Goal: Task Accomplishment & Management: Use online tool/utility

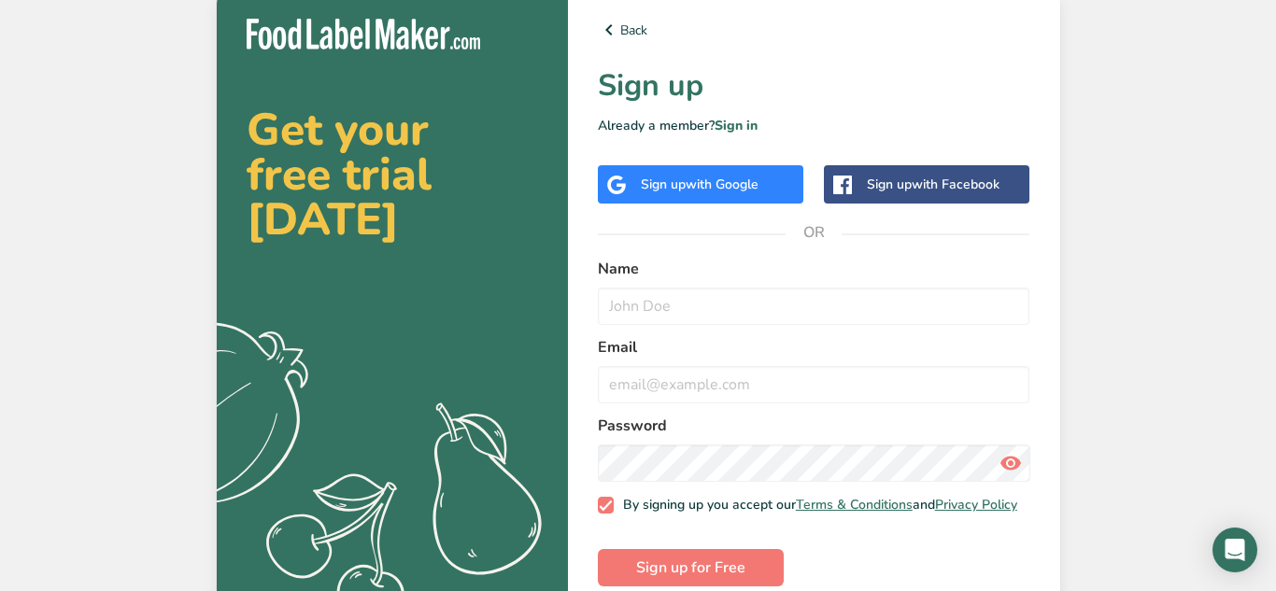
click at [644, 176] on div "Sign up with Google" at bounding box center [700, 185] width 118 height 20
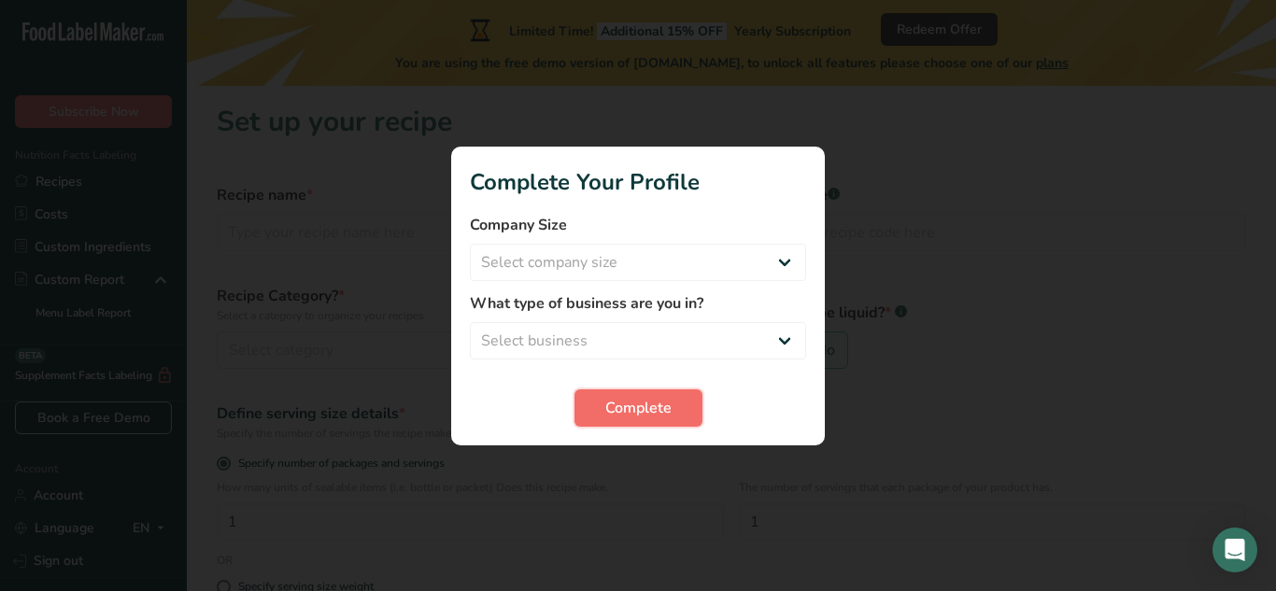
click at [642, 412] on span "Complete" at bounding box center [638, 408] width 66 height 22
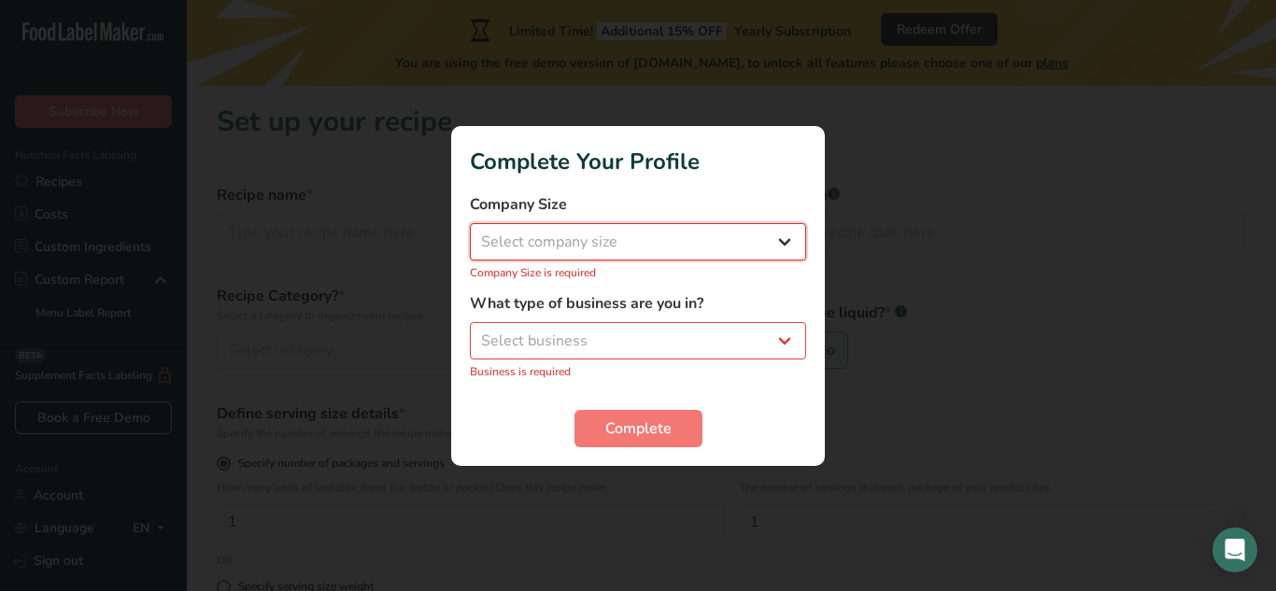
click at [613, 250] on select "Select company size Fewer than 10 Employees 10 to 50 Employees 51 to 500 Employ…" at bounding box center [638, 241] width 336 height 37
select select "1"
click at [470, 233] on select "Select company size Fewer than 10 Employees 10 to 50 Employees 51 to 500 Employ…" at bounding box center [638, 241] width 336 height 37
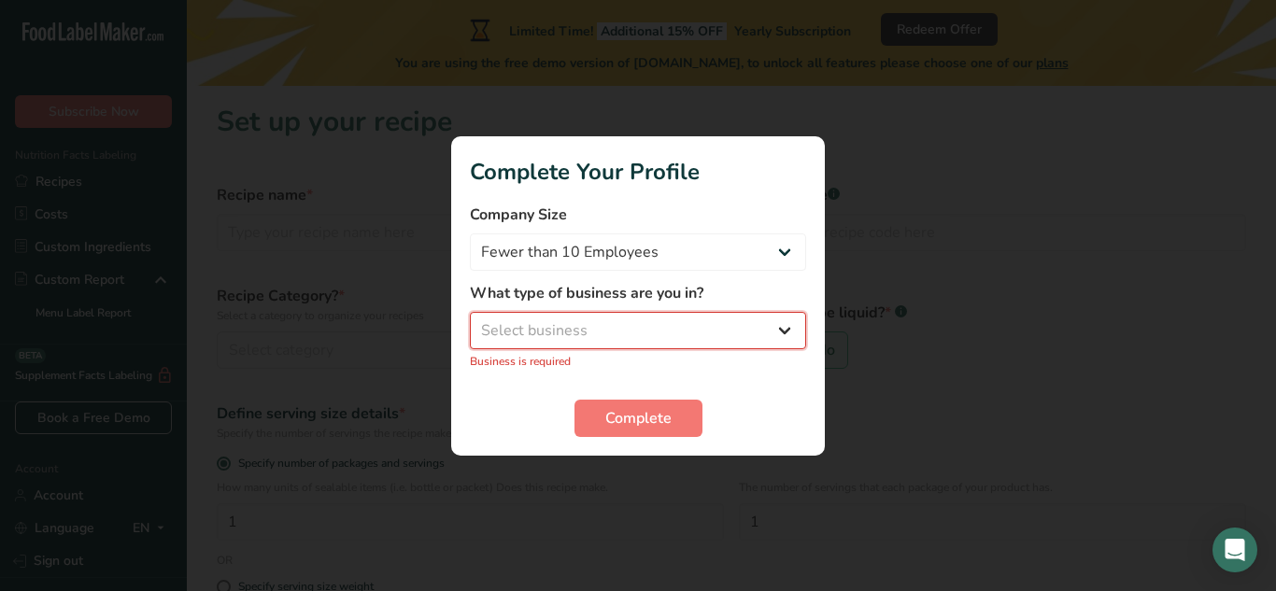
click at [605, 325] on select "Select business Packaged Food Manufacturer Restaurant & Cafe Bakery Meal Plans …" at bounding box center [638, 330] width 336 height 37
select select "5"
click at [470, 321] on select "Select business Packaged Food Manufacturer Restaurant & Cafe Bakery Meal Plans …" at bounding box center [638, 330] width 336 height 37
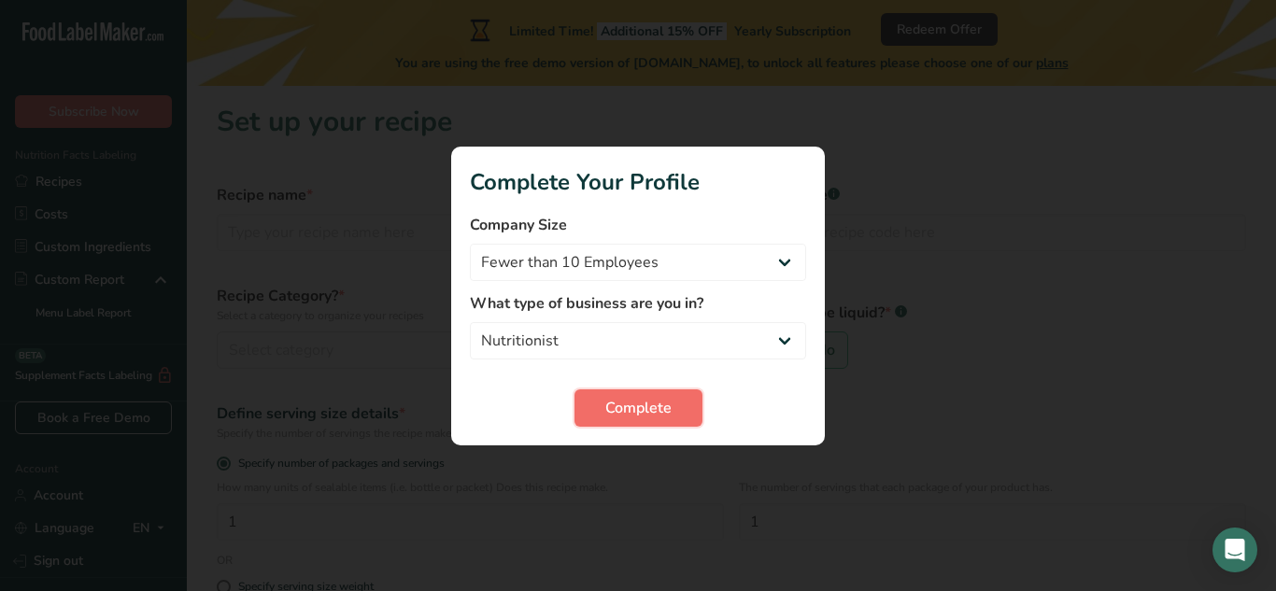
click at [626, 401] on span "Complete" at bounding box center [638, 408] width 66 height 22
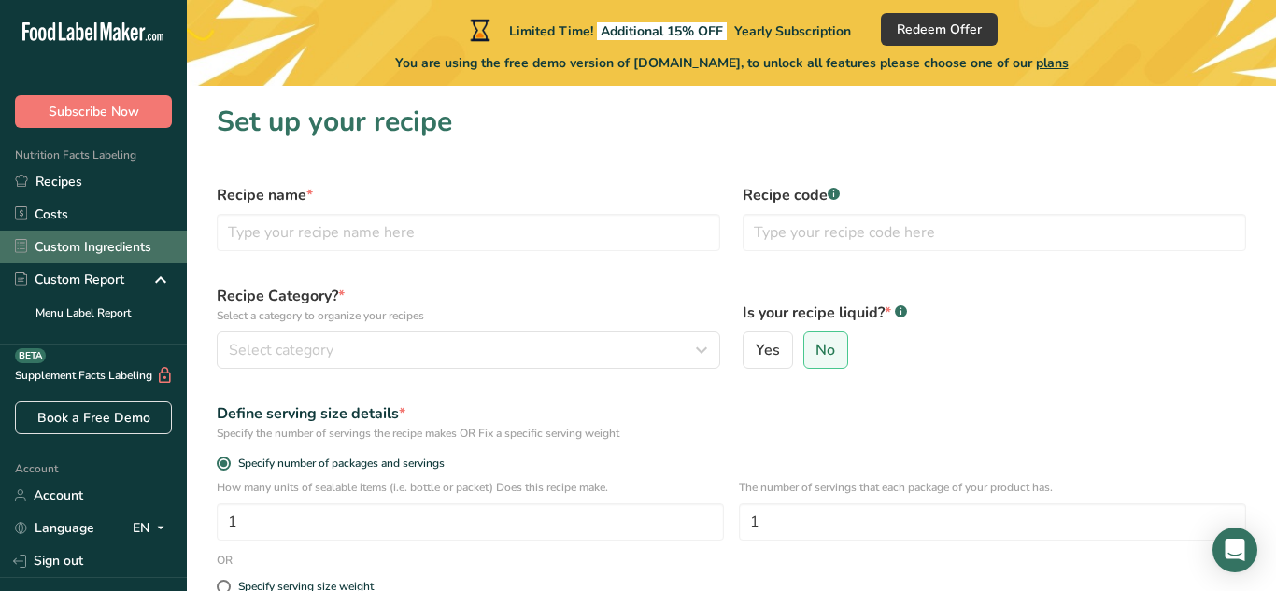
click at [107, 236] on link "Custom Ingredients" at bounding box center [93, 247] width 187 height 33
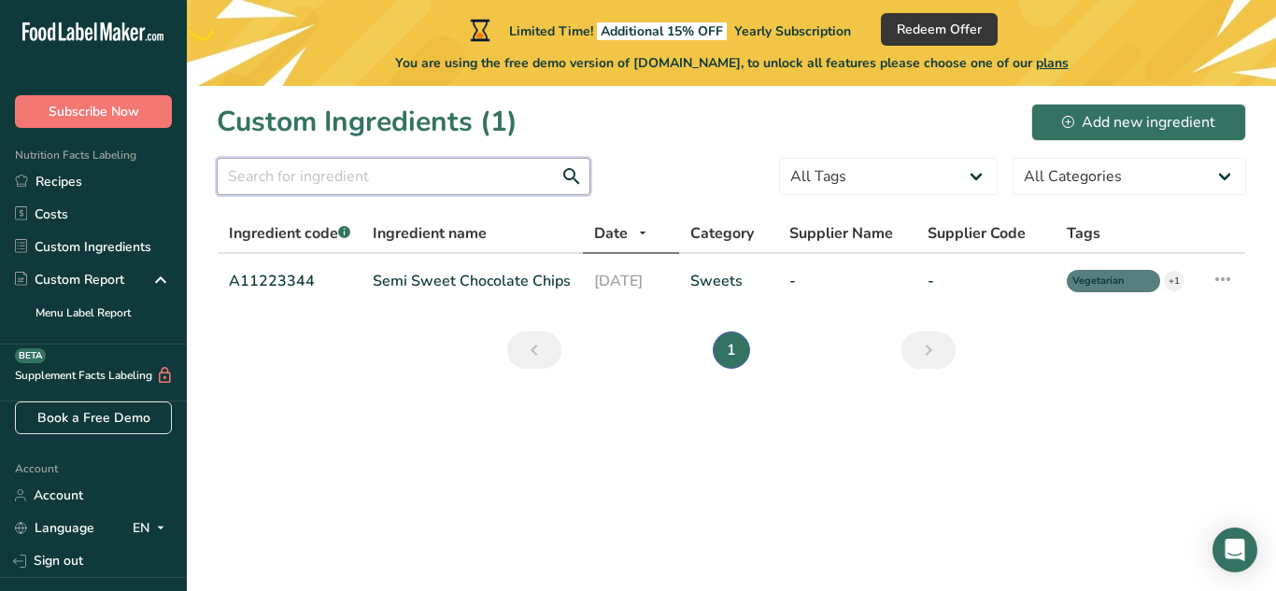
click at [368, 179] on input "text" at bounding box center [404, 176] width 374 height 37
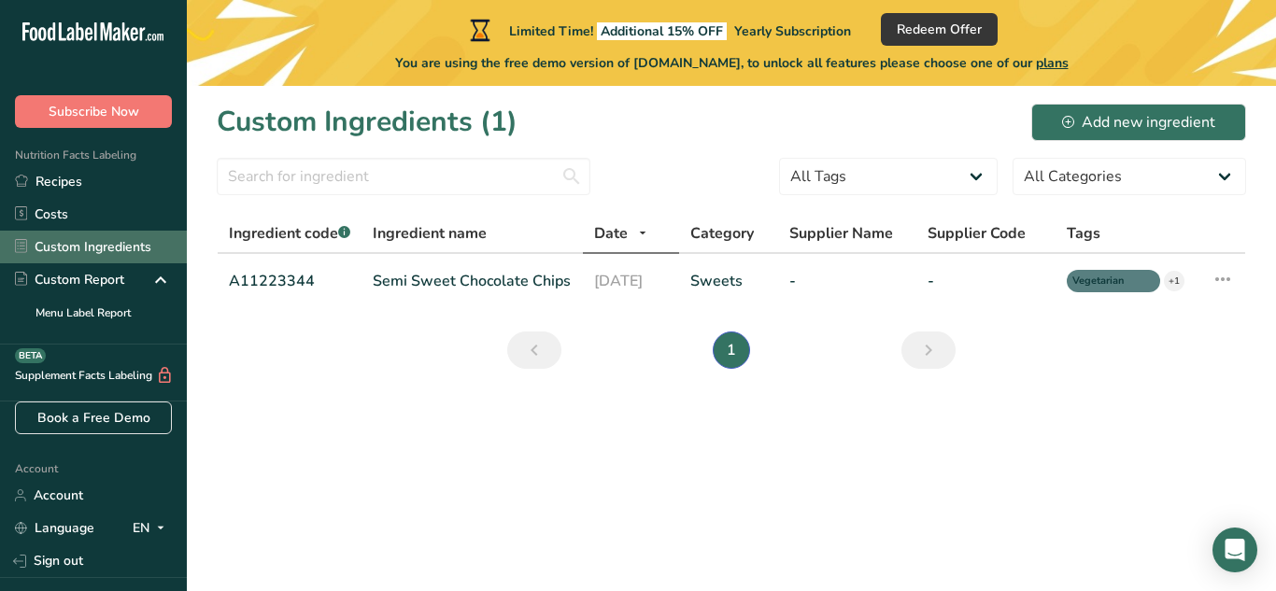
click at [149, 242] on link "Custom Ingredients" at bounding box center [93, 247] width 187 height 33
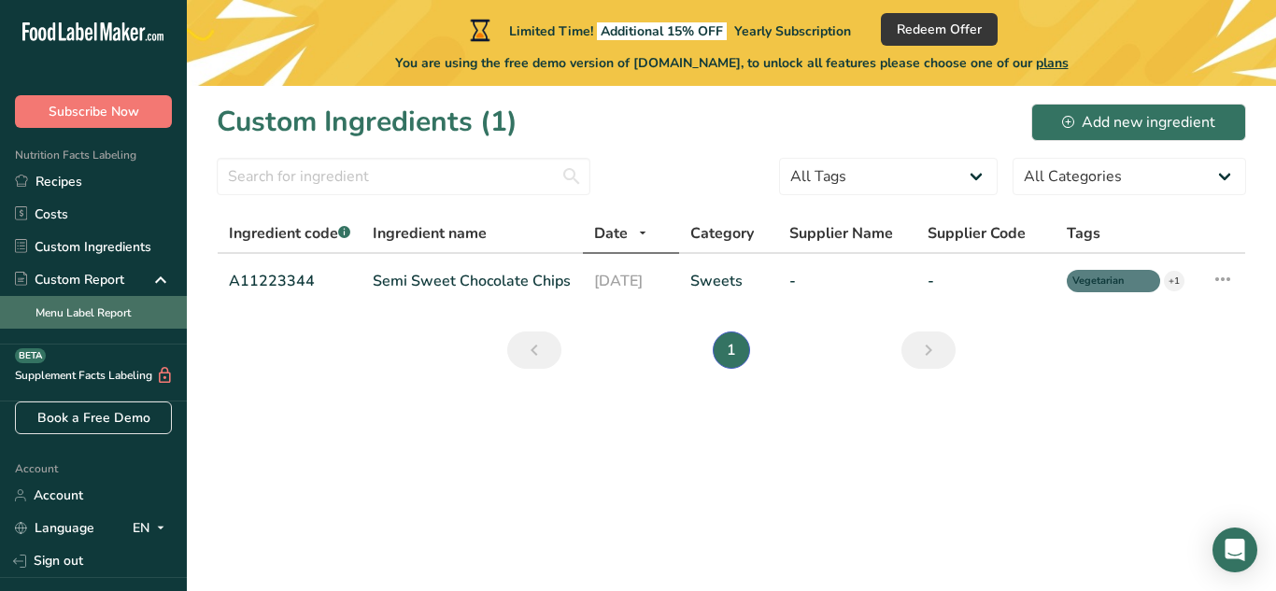
click at [137, 302] on link "Menu Label Report" at bounding box center [93, 312] width 187 height 33
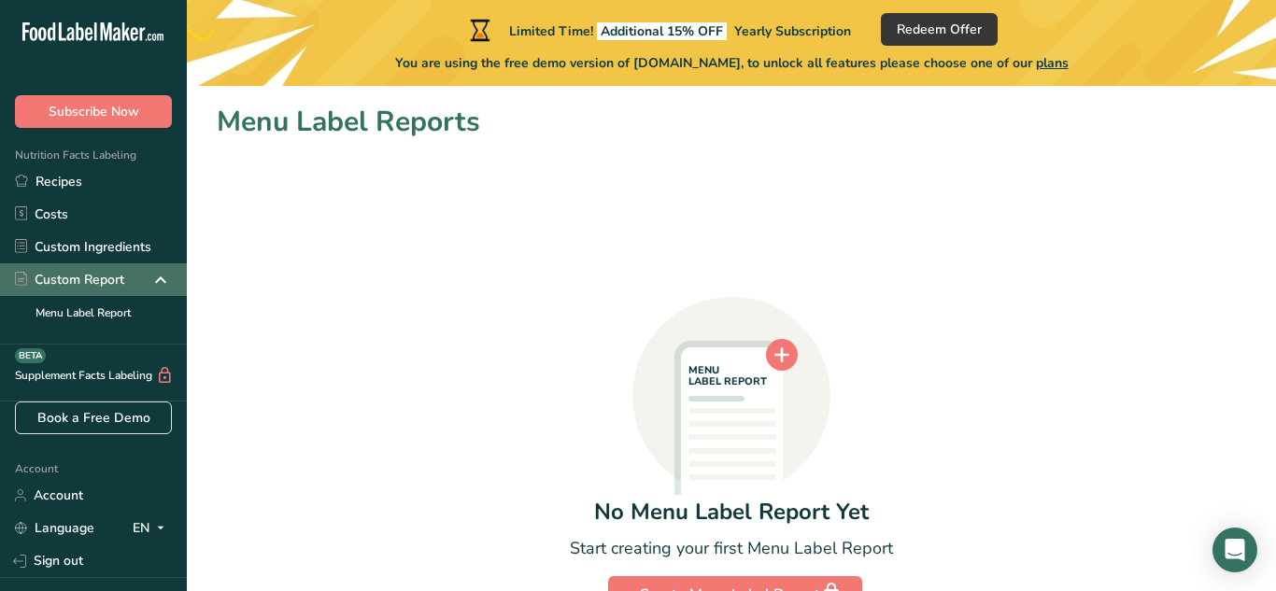
click at [124, 281] on div "Custom Report" at bounding box center [69, 280] width 109 height 20
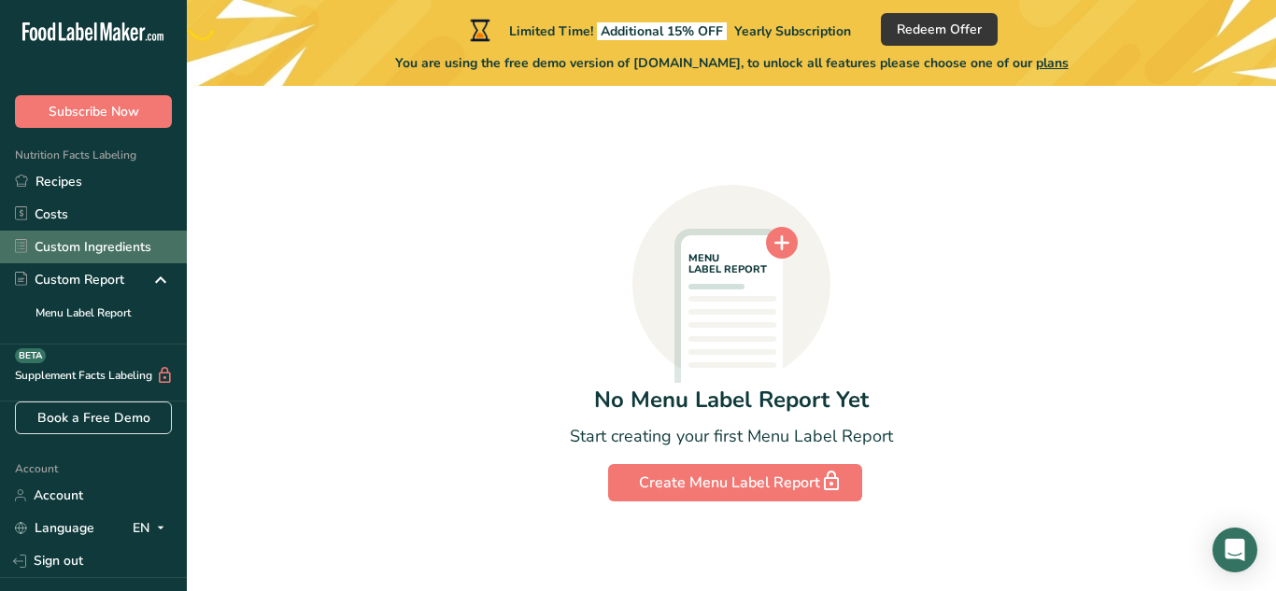
click at [135, 242] on link "Custom Ingredients" at bounding box center [93, 247] width 187 height 33
